Goal: Find specific page/section: Find specific page/section

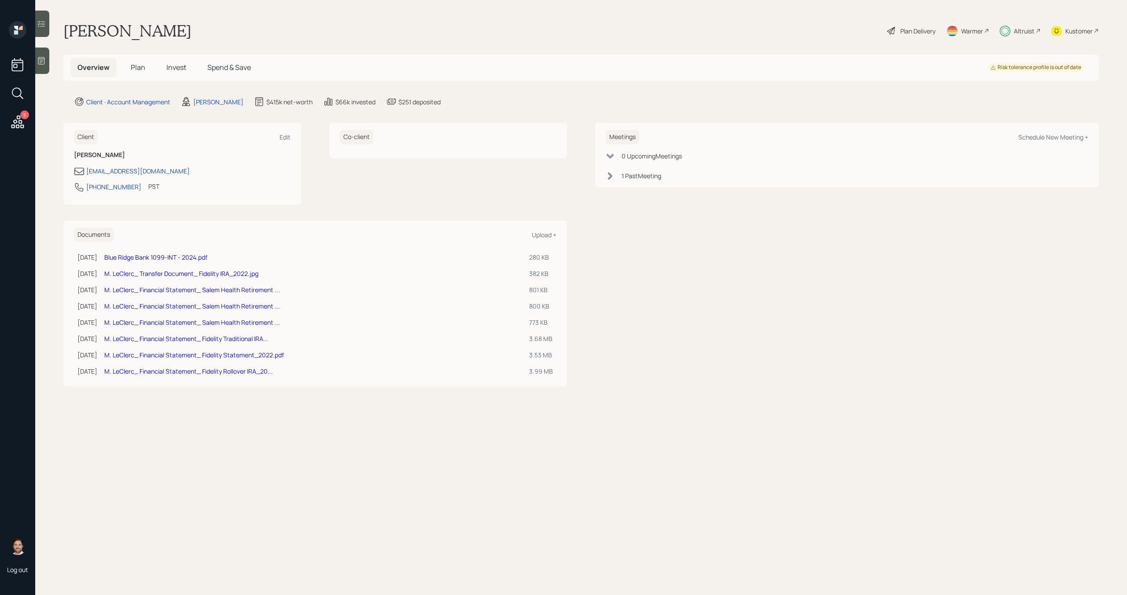
click at [18, 129] on icon at bounding box center [18, 122] width 16 height 16
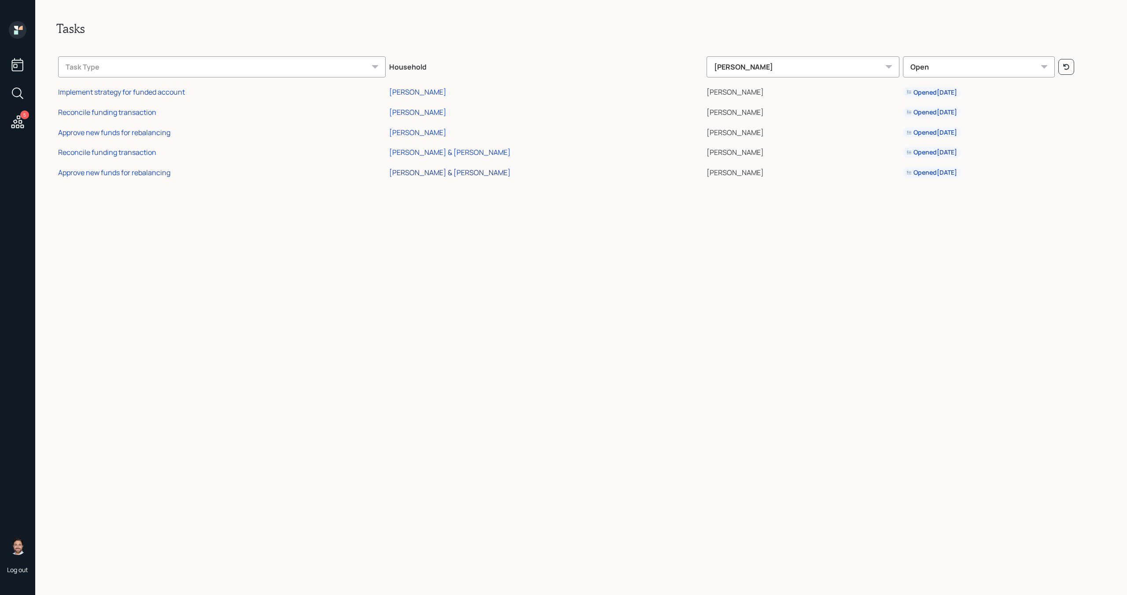
click at [502, 174] on div "[PERSON_NAME] & [PERSON_NAME]" at bounding box center [450, 173] width 122 height 10
